Goal: Share content: Share content

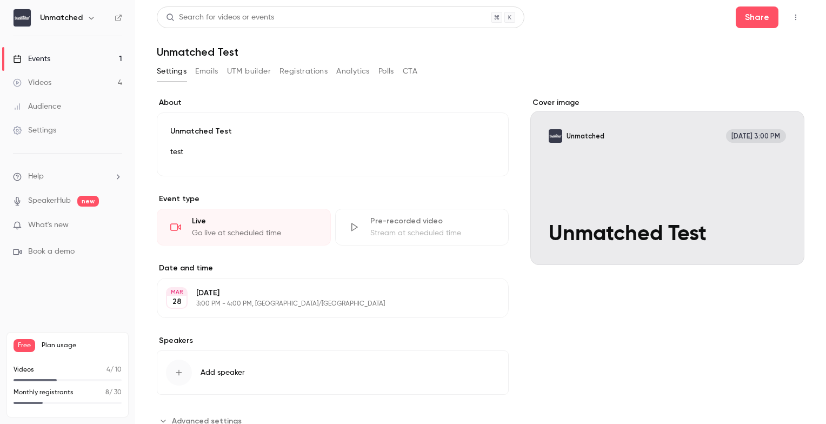
click at [45, 58] on div "Events" at bounding box center [31, 59] width 37 height 11
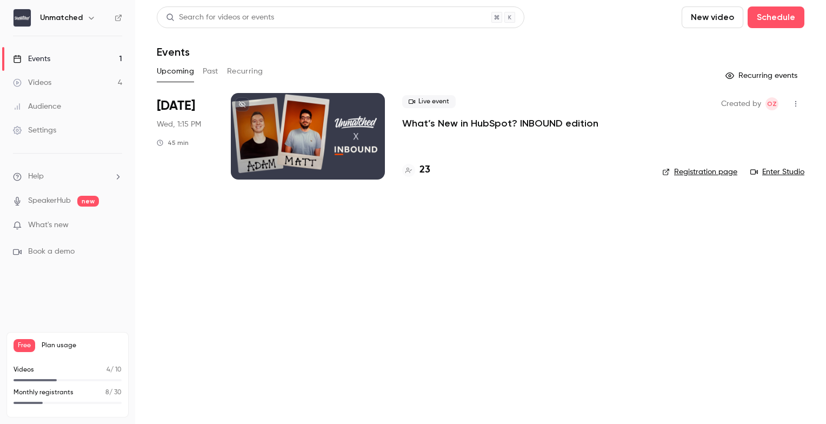
click at [273, 141] on div at bounding box center [308, 136] width 154 height 86
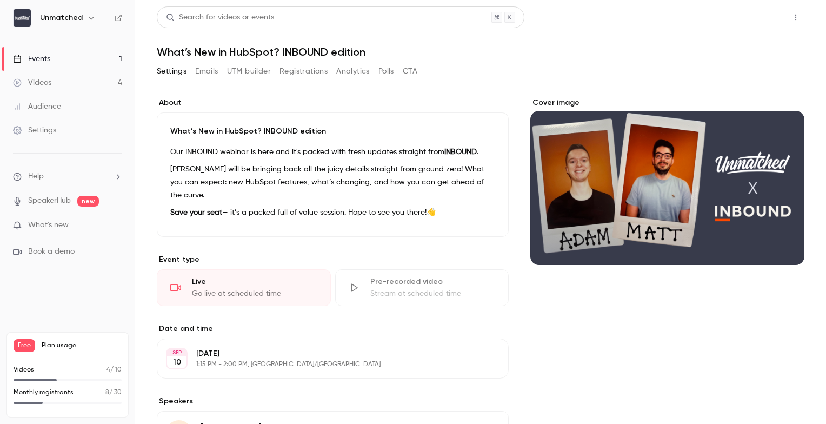
click at [759, 16] on button "Share" at bounding box center [757, 17] width 43 height 22
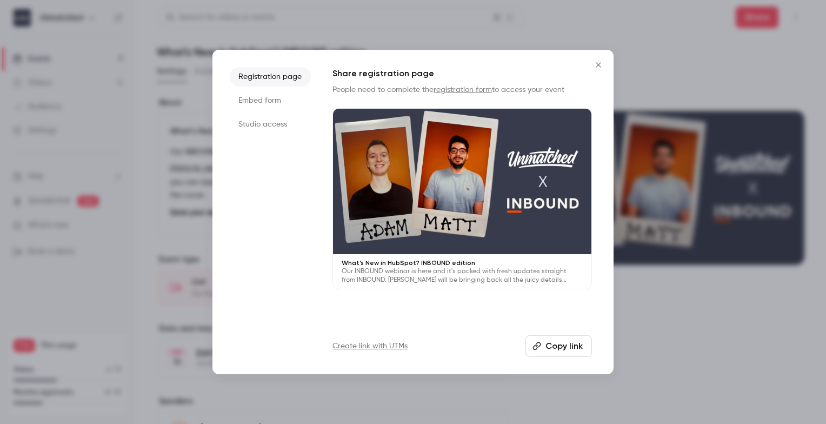
click at [549, 344] on button "Copy link" at bounding box center [558, 346] width 66 height 22
